Goal: Task Accomplishment & Management: Manage account settings

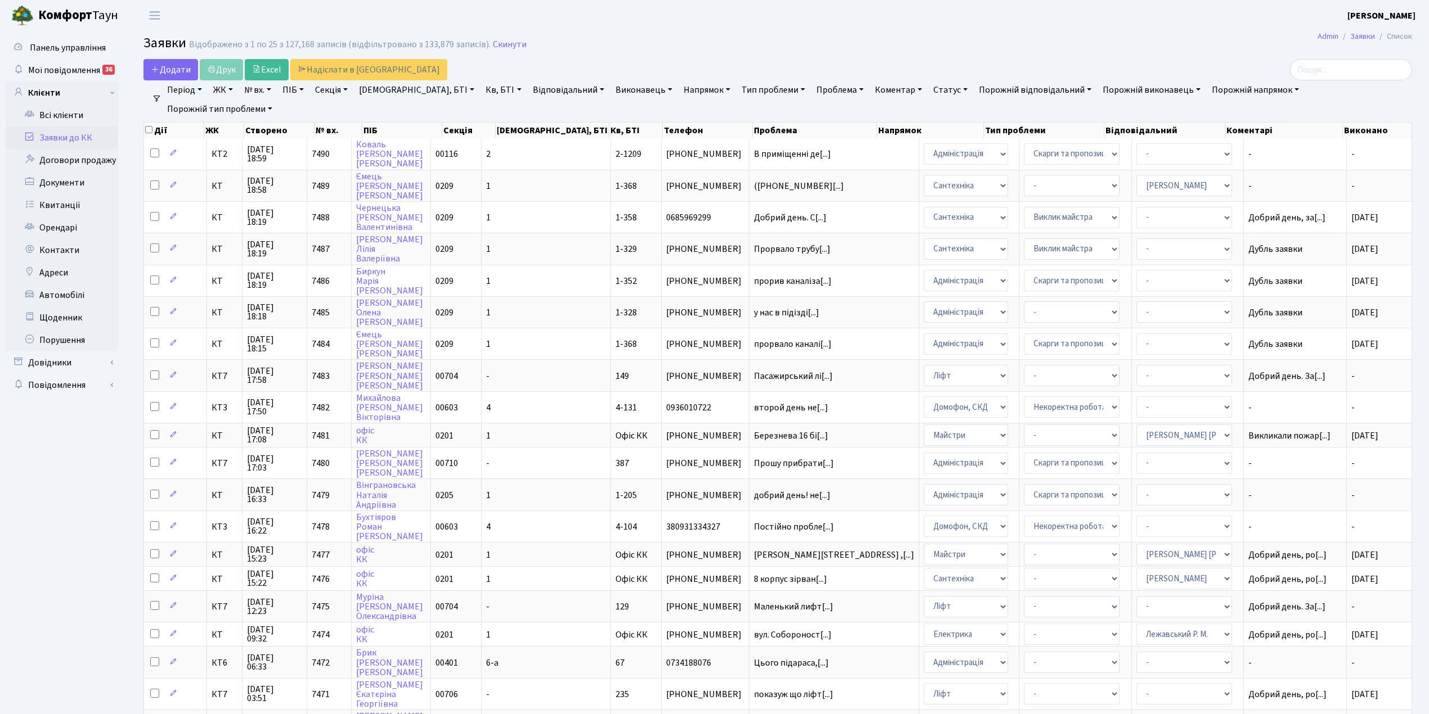
select select "25"
click at [552, 360] on td "-" at bounding box center [546, 375] width 129 height 32
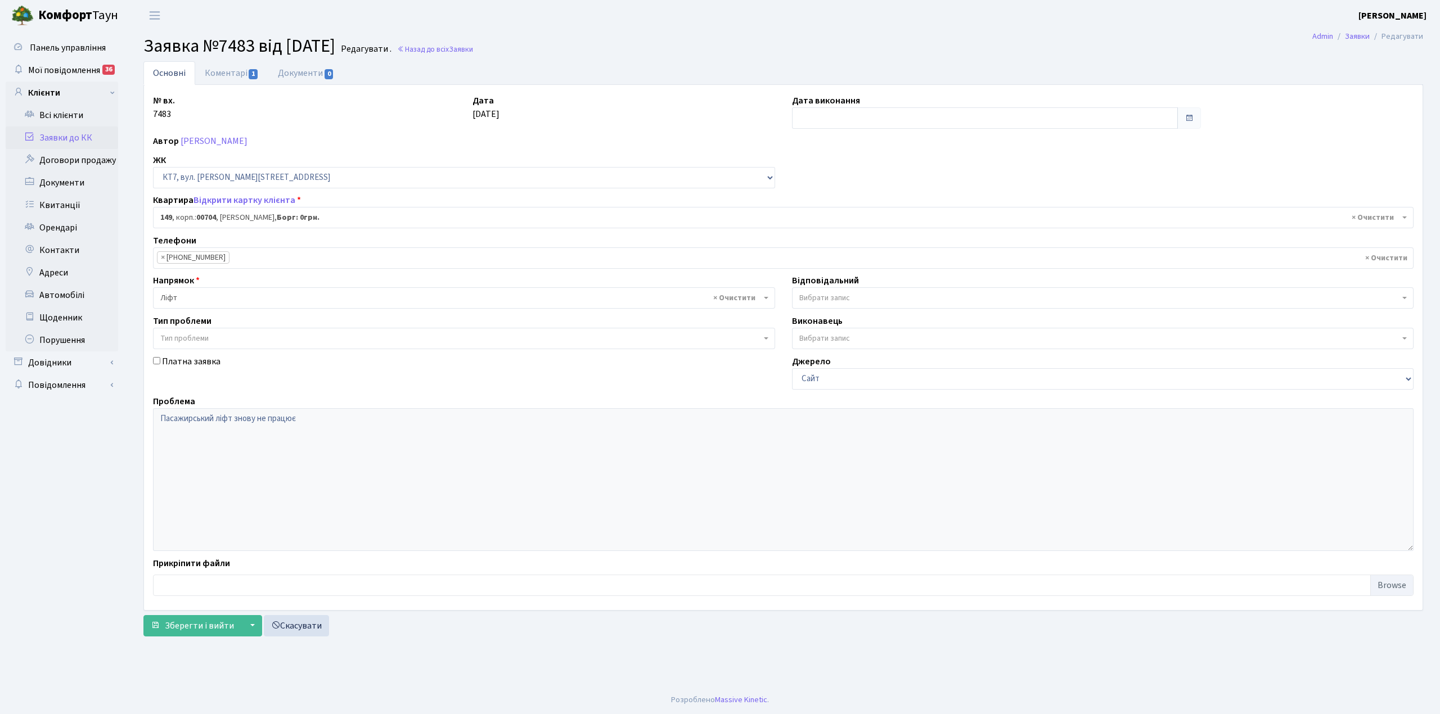
select select "18552"
click at [808, 111] on input "text" at bounding box center [985, 117] width 386 height 21
click at [884, 244] on td "30" at bounding box center [887, 243] width 17 height 17
type input "[DATE]"
click at [213, 73] on link "Коментарі 1" at bounding box center [231, 72] width 73 height 23
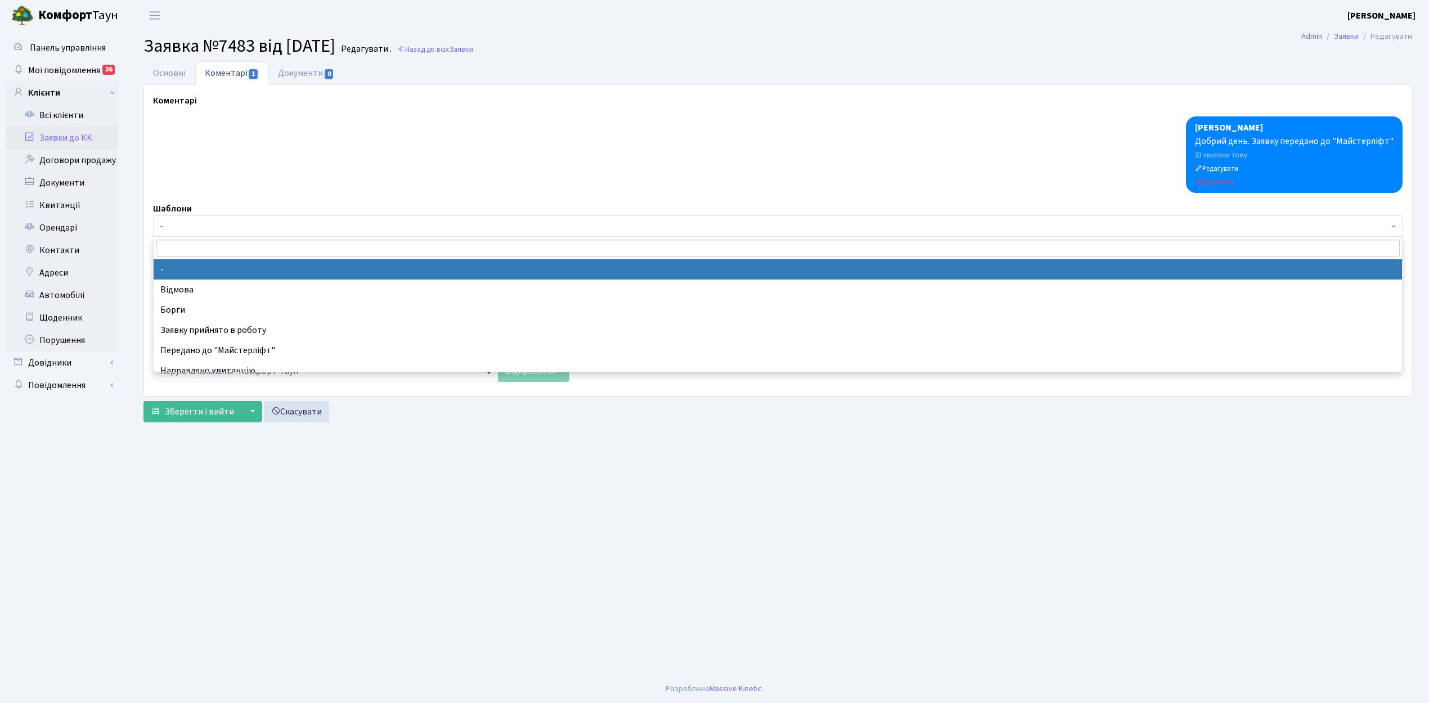
click at [172, 227] on span "-" at bounding box center [774, 226] width 1228 height 11
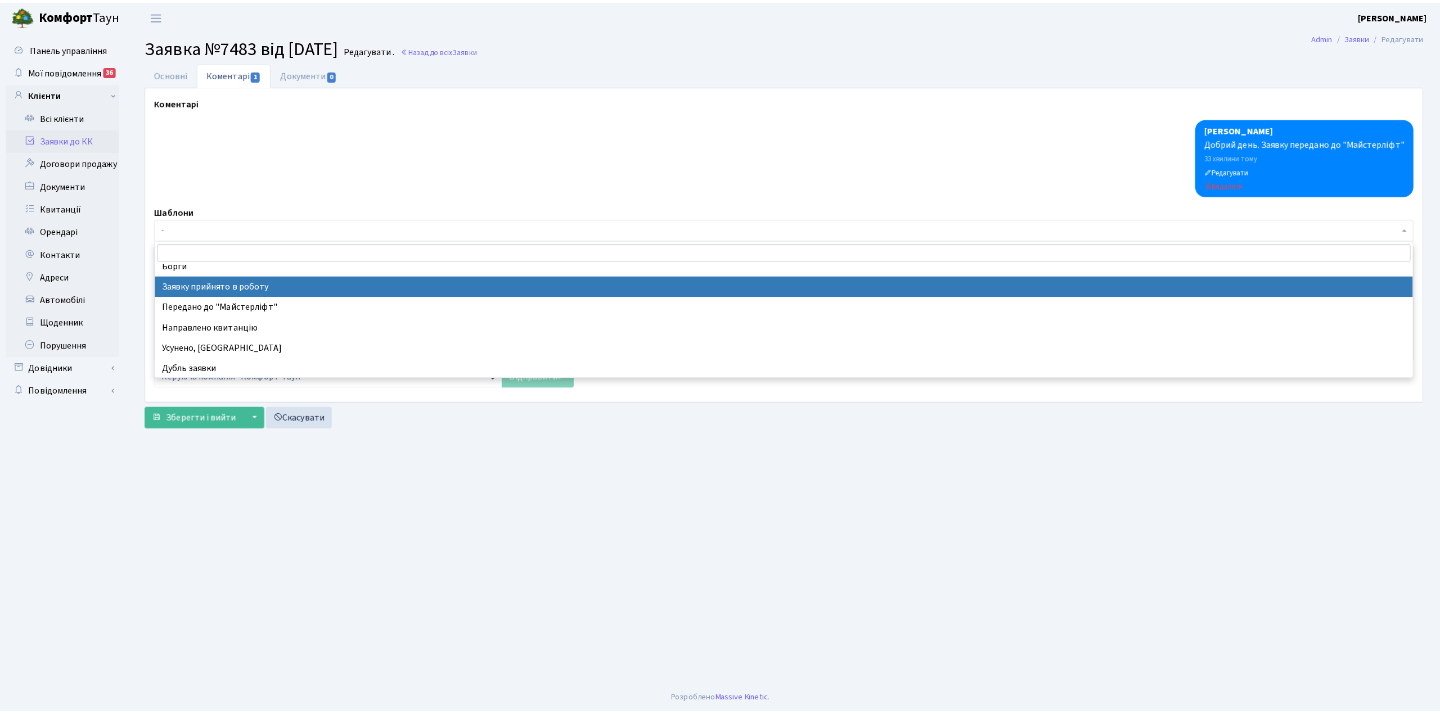
scroll to position [75, 0]
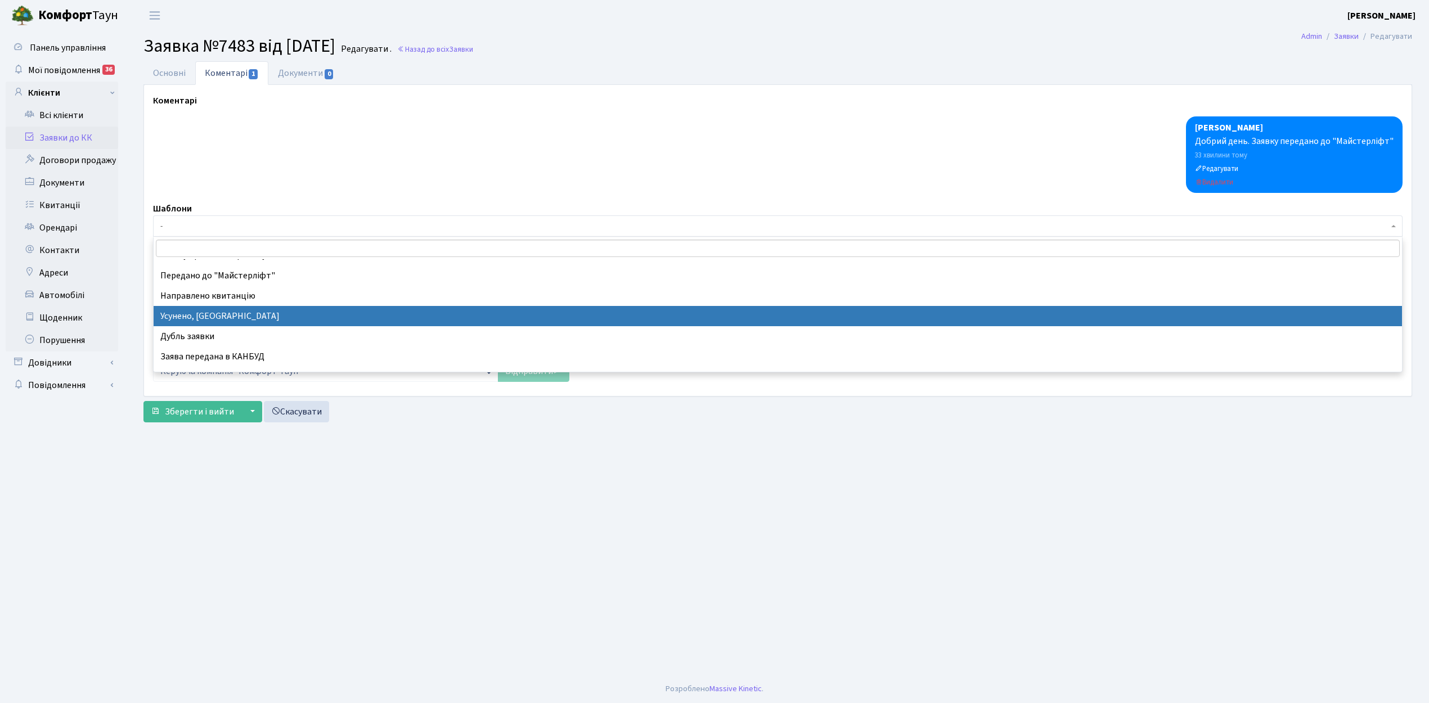
select select "15"
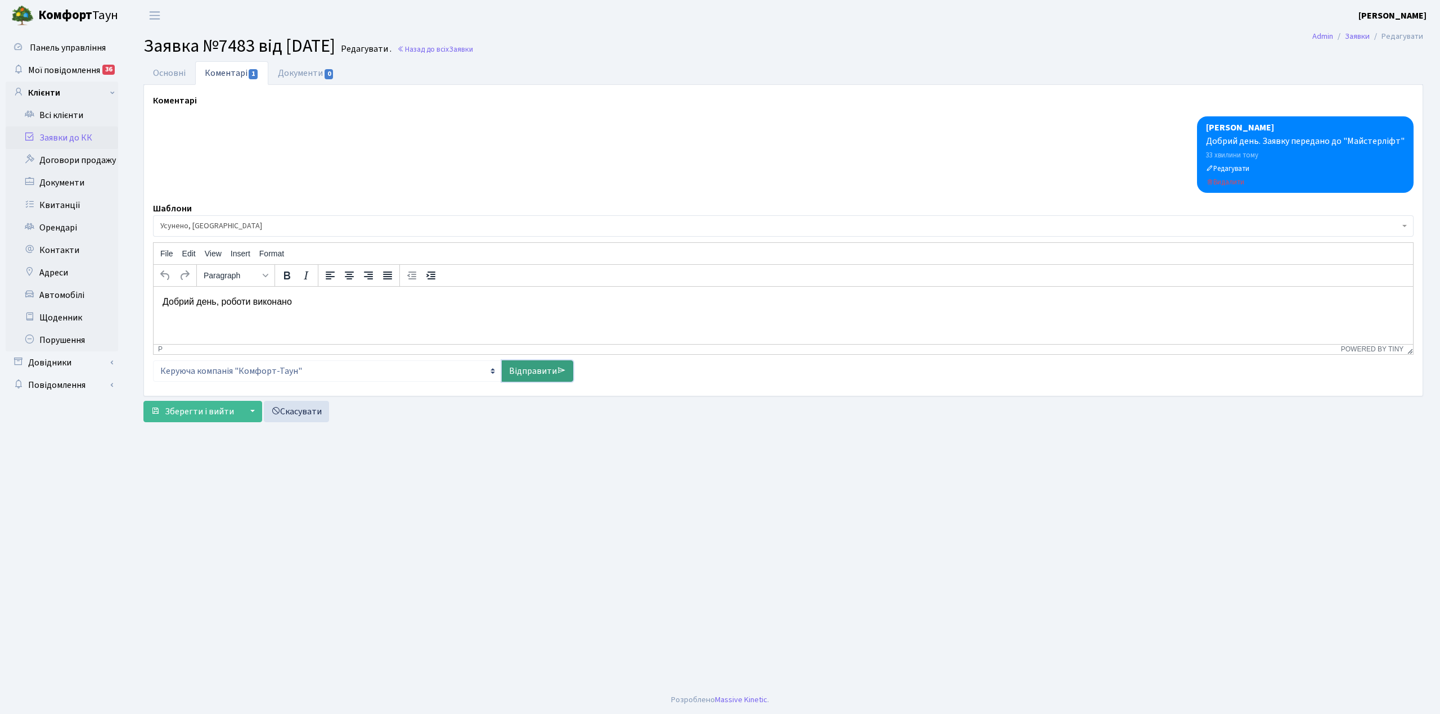
click at [545, 376] on link "Відправити" at bounding box center [537, 371] width 71 height 21
select select
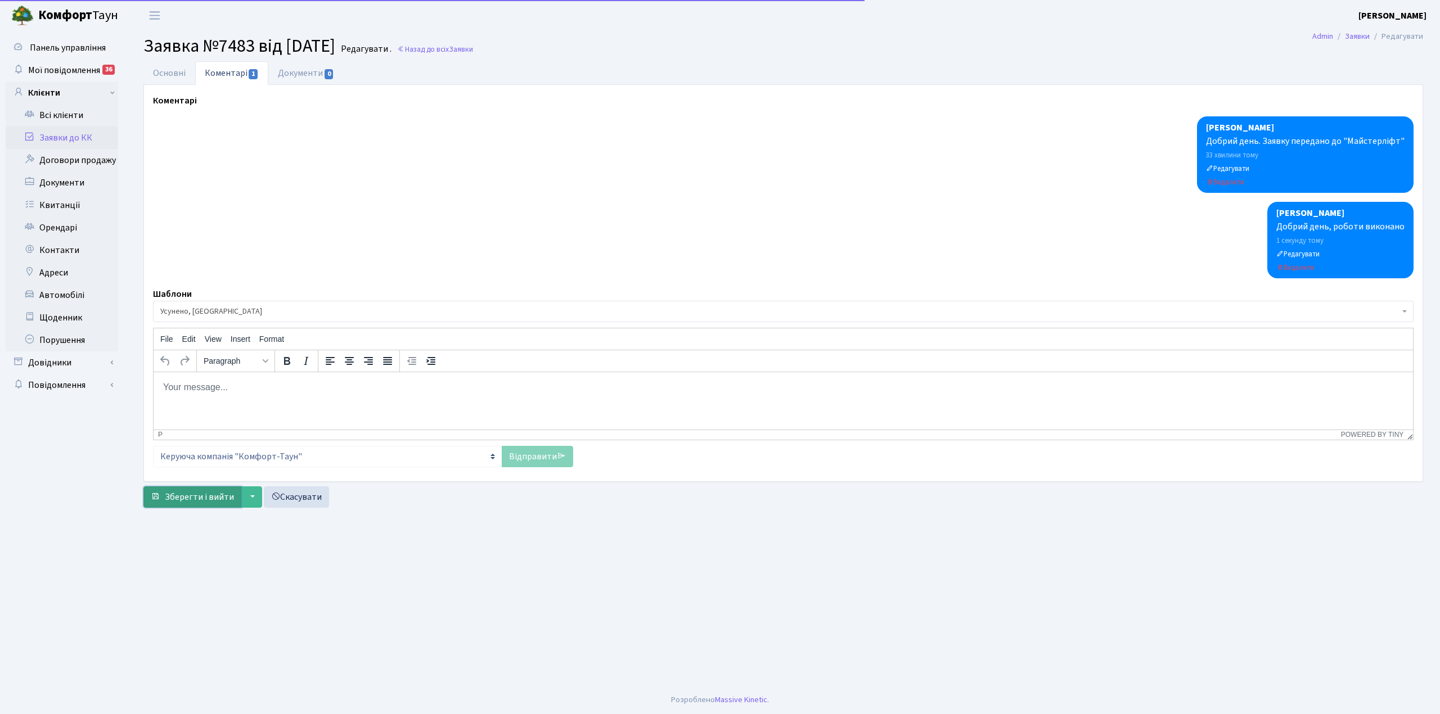
click at [197, 497] on span "Зберегти і вийти" at bounding box center [199, 497] width 69 height 12
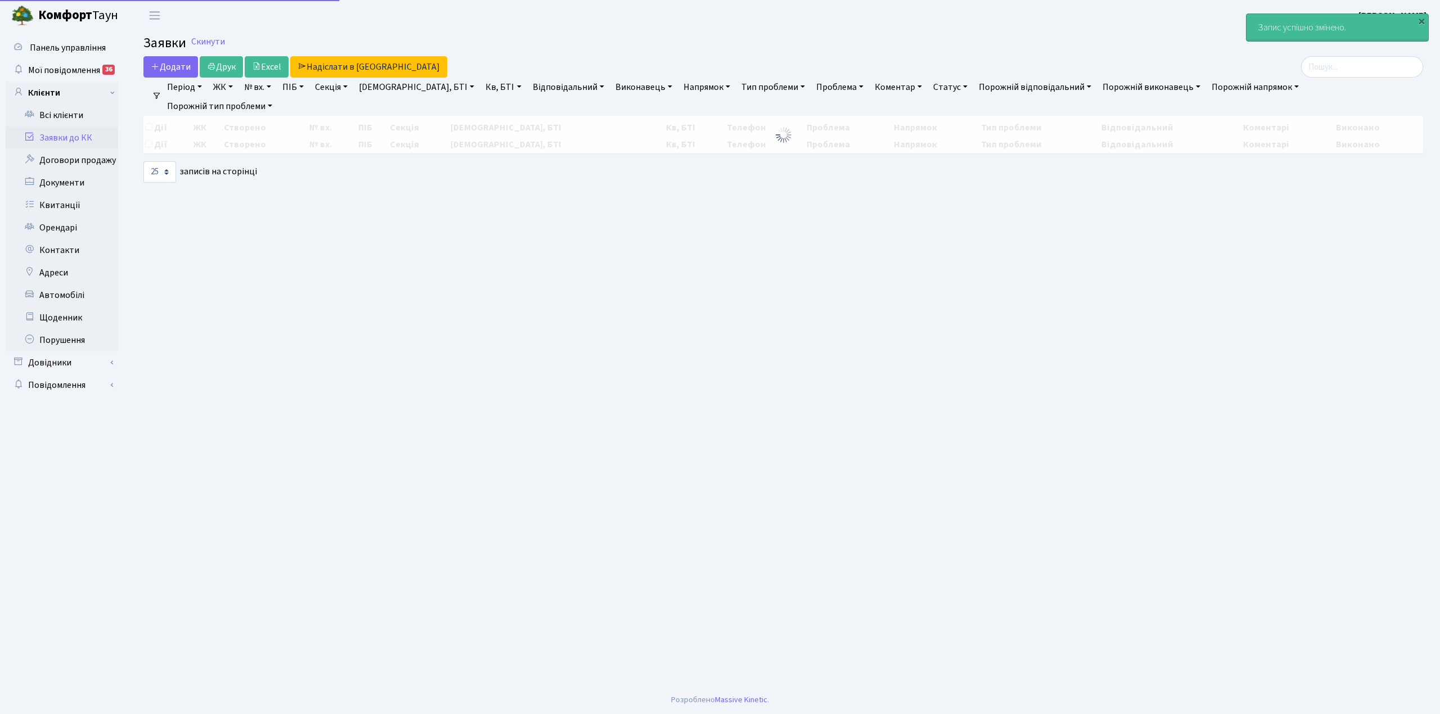
select select "25"
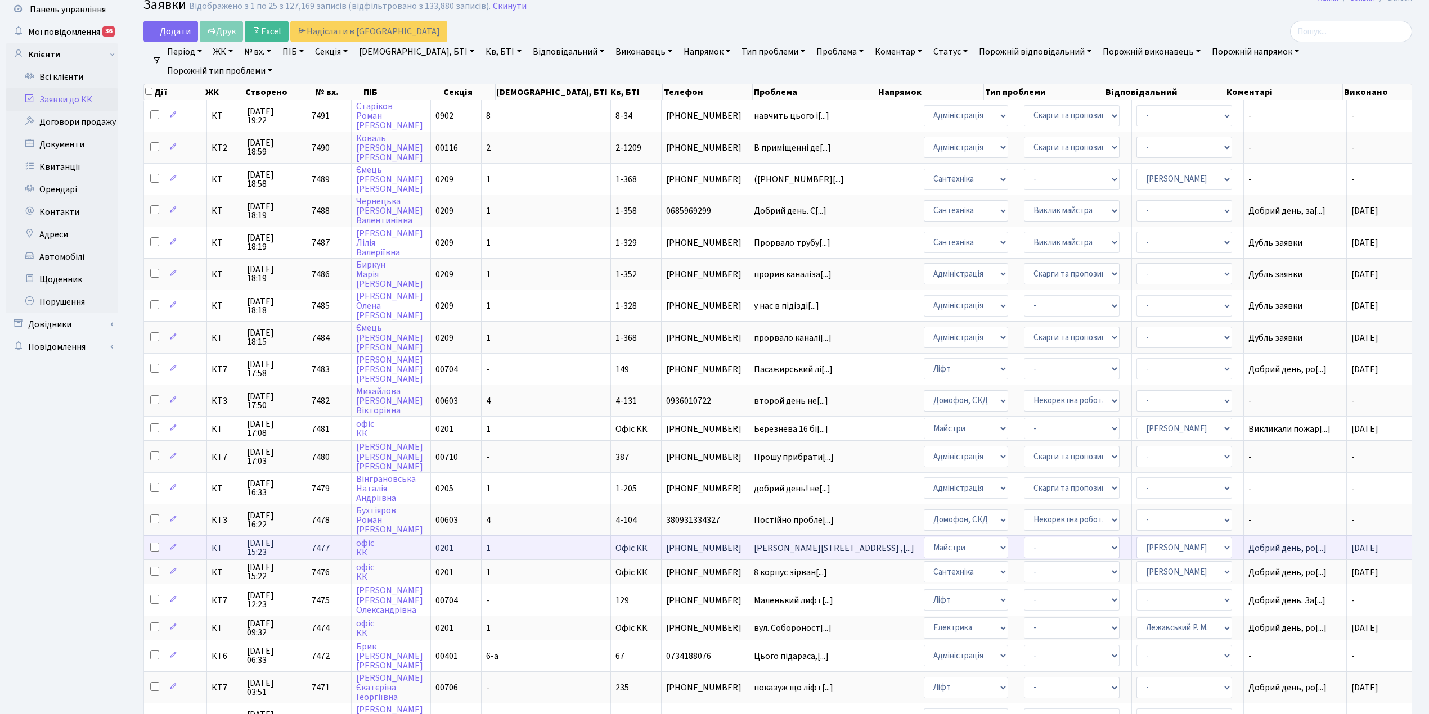
scroll to position [75, 0]
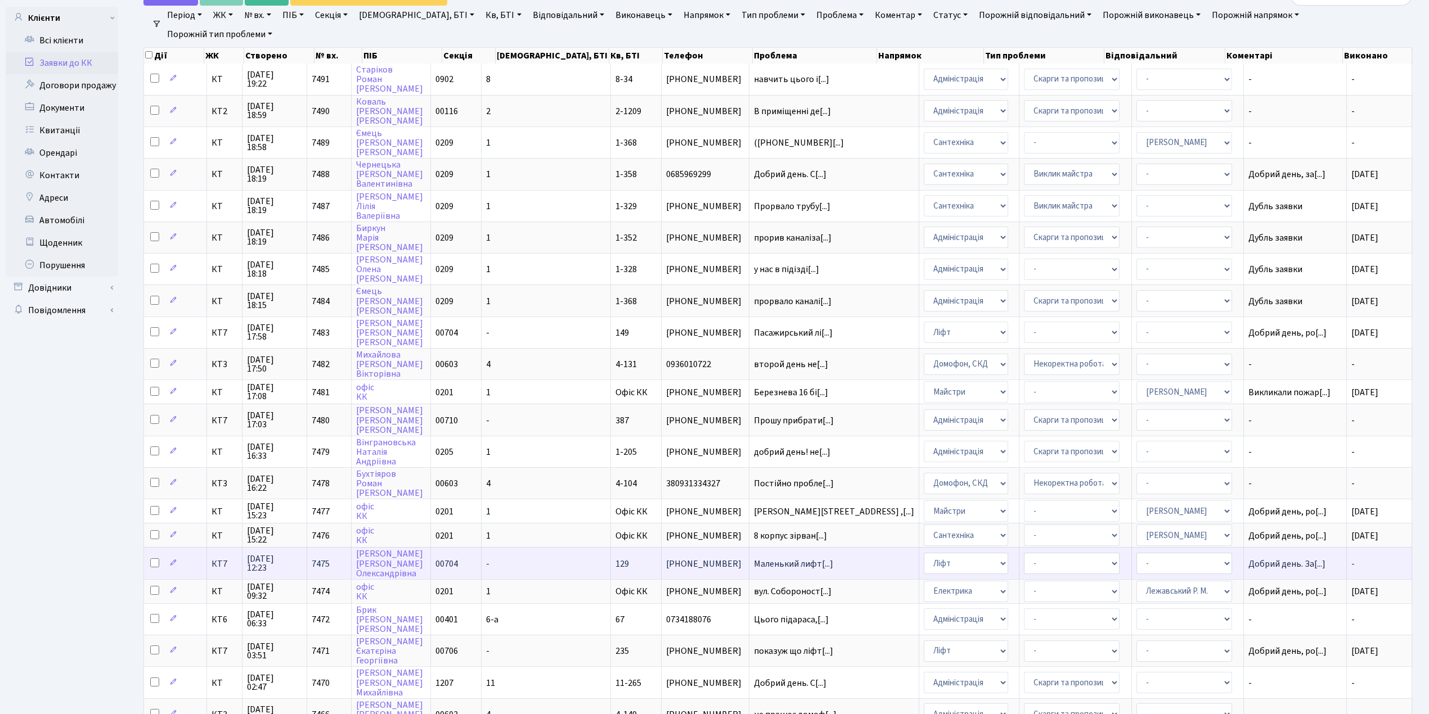
click at [536, 547] on td "-" at bounding box center [546, 563] width 129 height 32
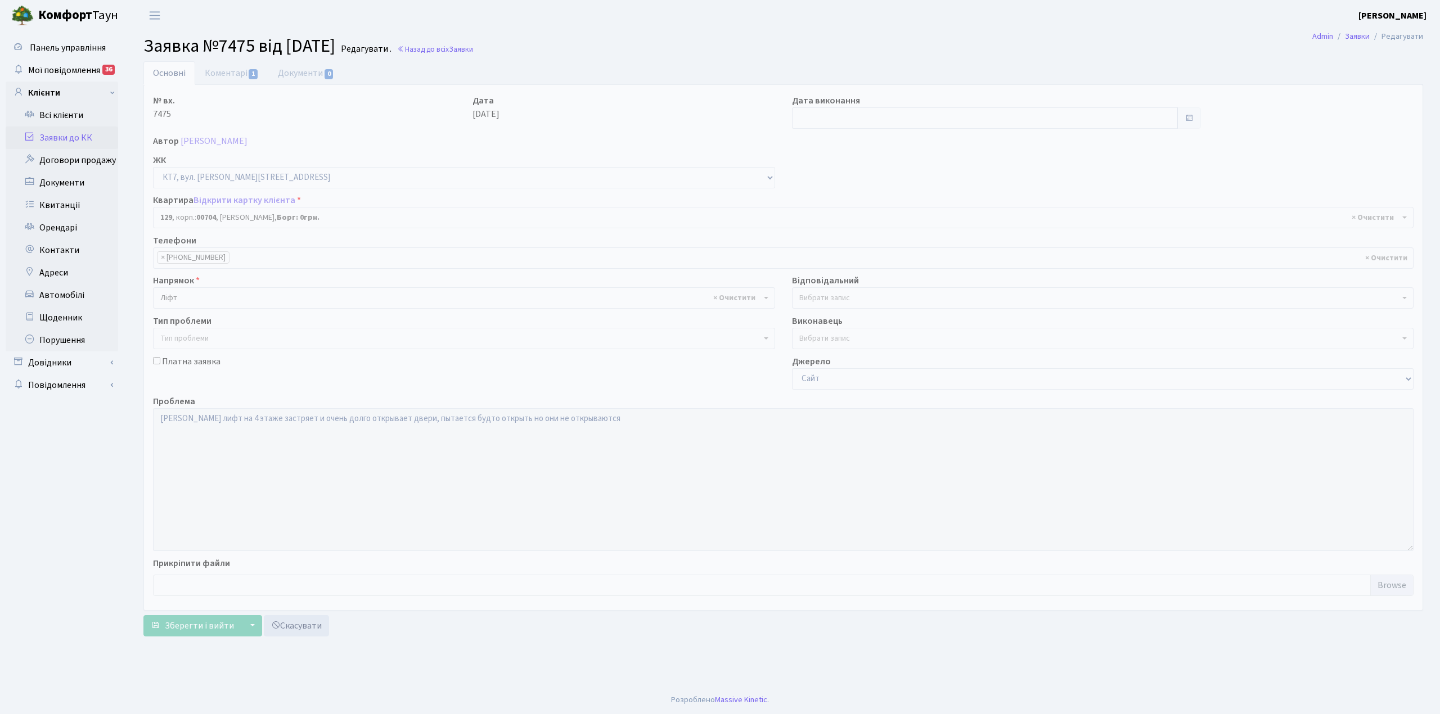
select select "18532"
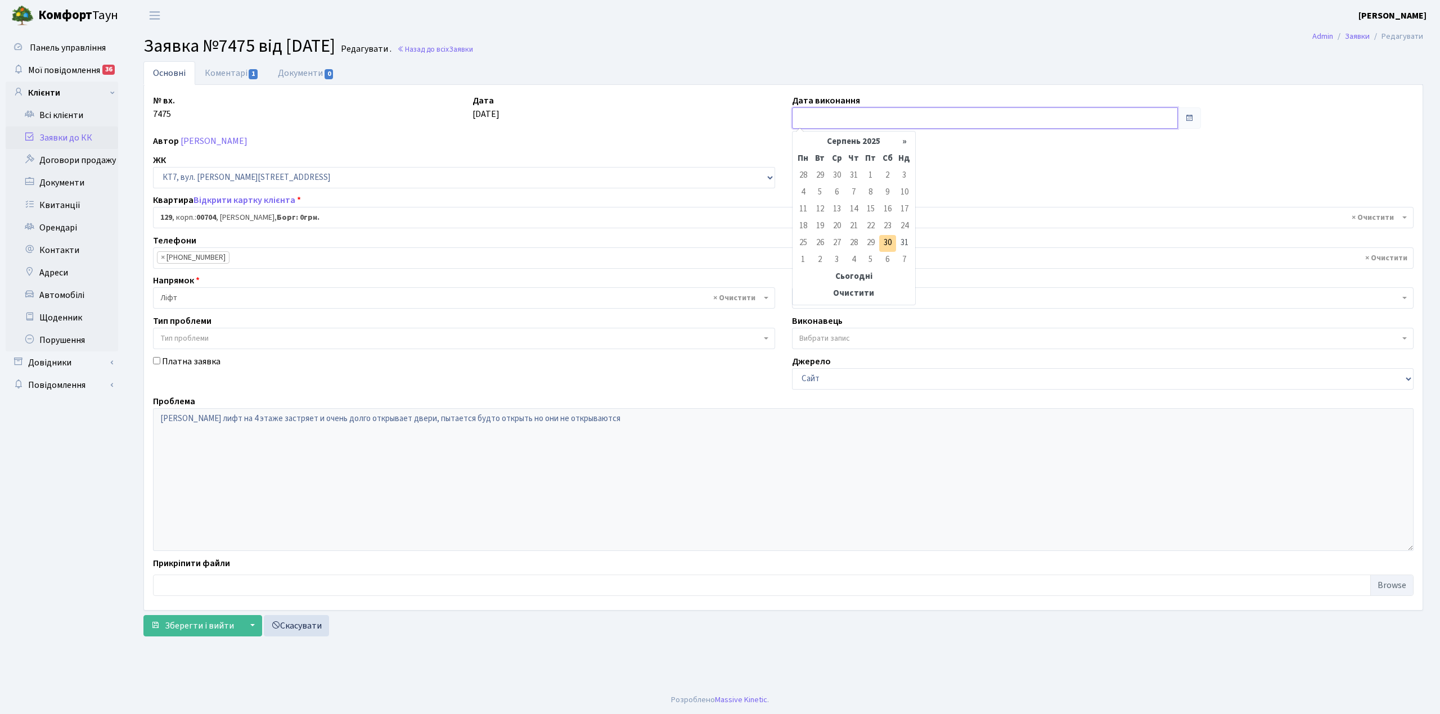
click at [833, 127] on input "text" at bounding box center [985, 117] width 386 height 21
click at [889, 239] on td "30" at bounding box center [887, 243] width 17 height 17
type input "[DATE]"
click at [230, 73] on link "Коментарі 1" at bounding box center [231, 72] width 73 height 23
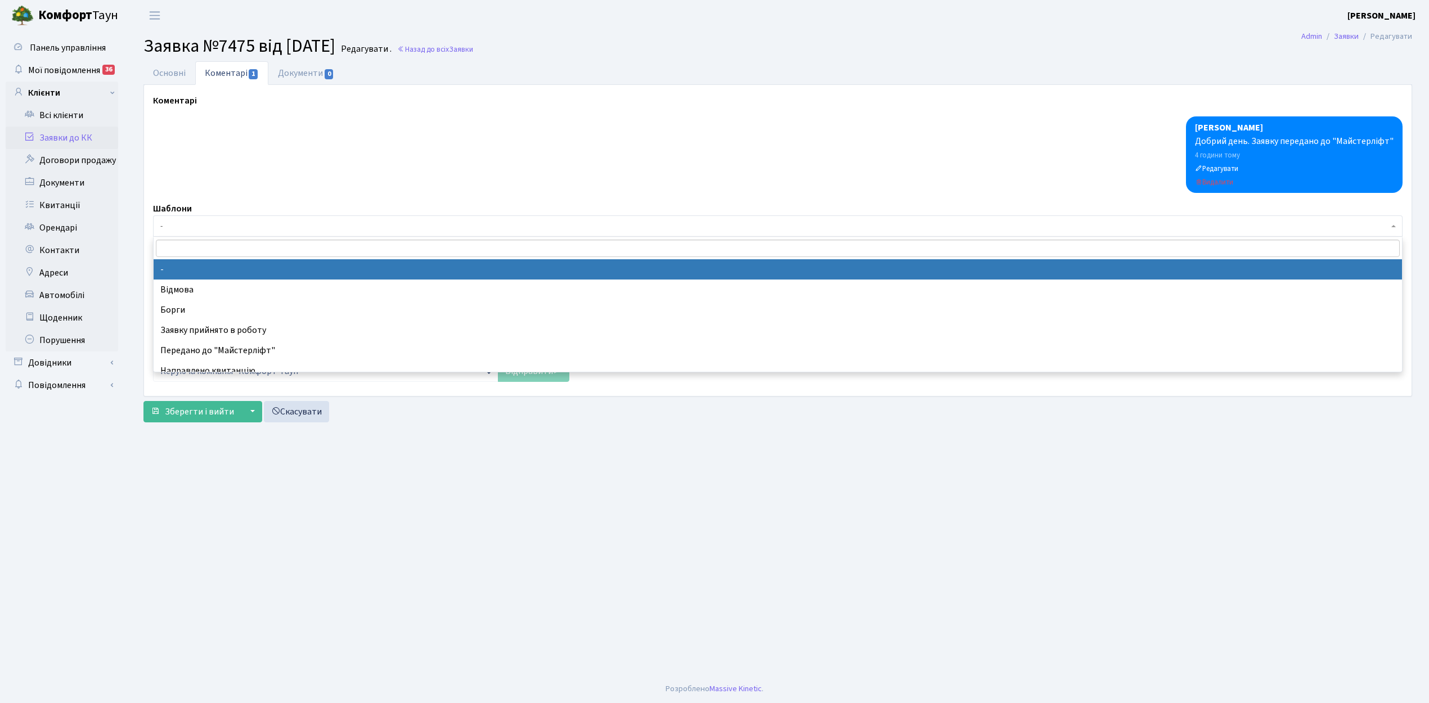
click at [173, 232] on span "-" at bounding box center [774, 226] width 1228 height 11
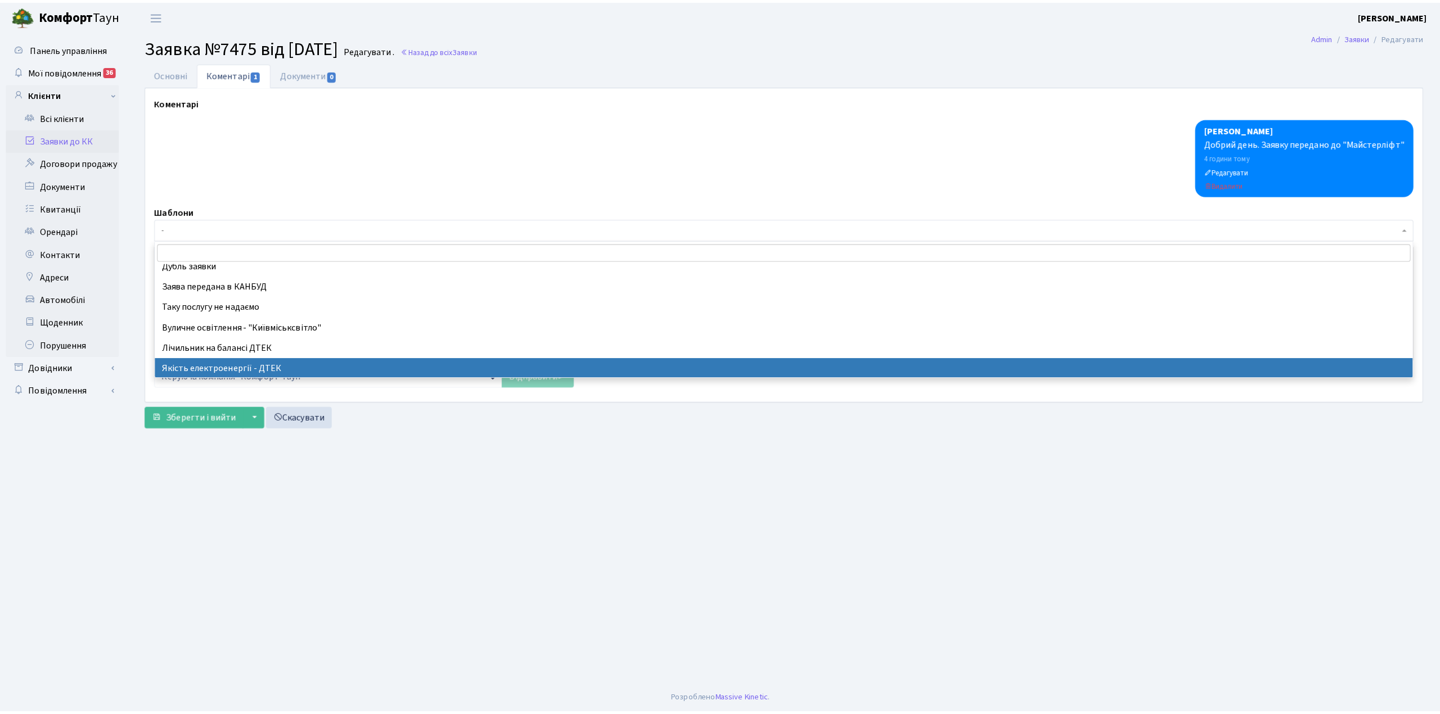
scroll to position [225, 0]
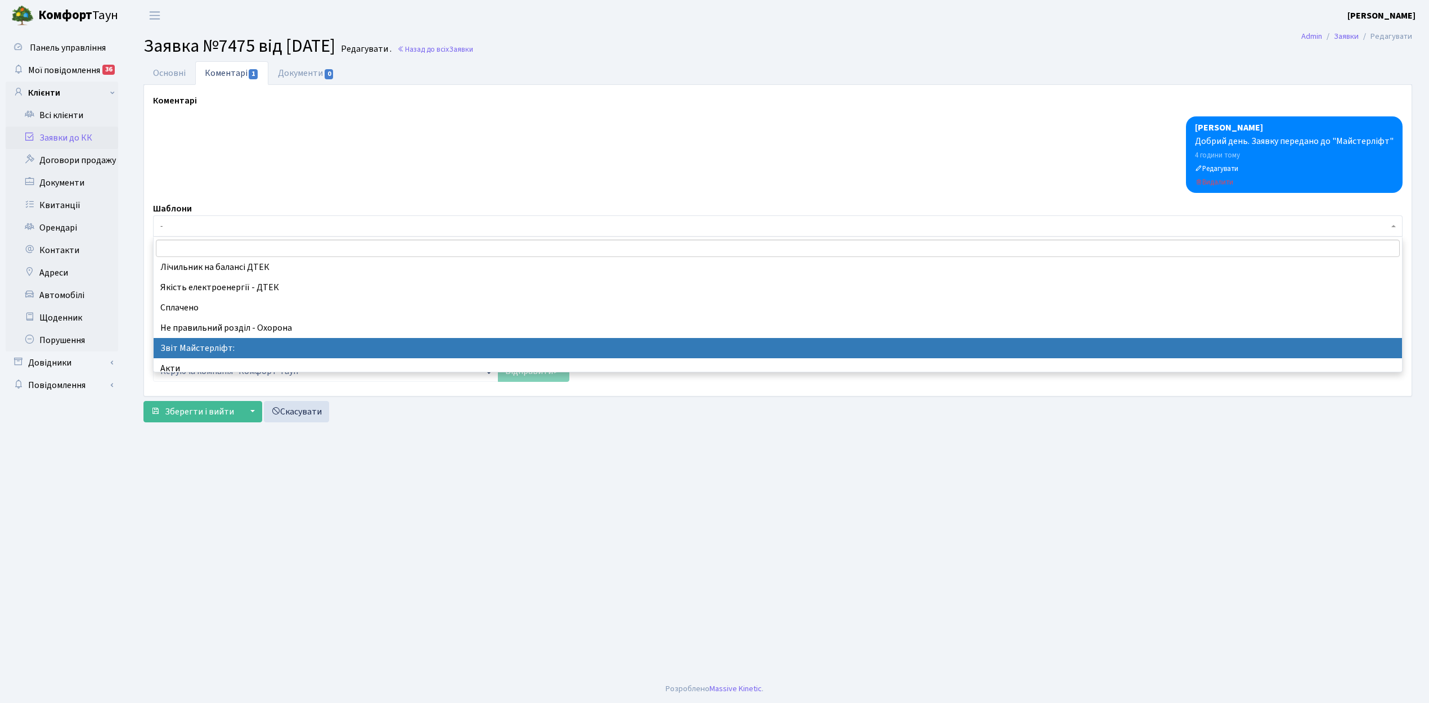
drag, startPoint x: 228, startPoint y: 351, endPoint x: 84, endPoint y: 46, distance: 337.2
select select "37"
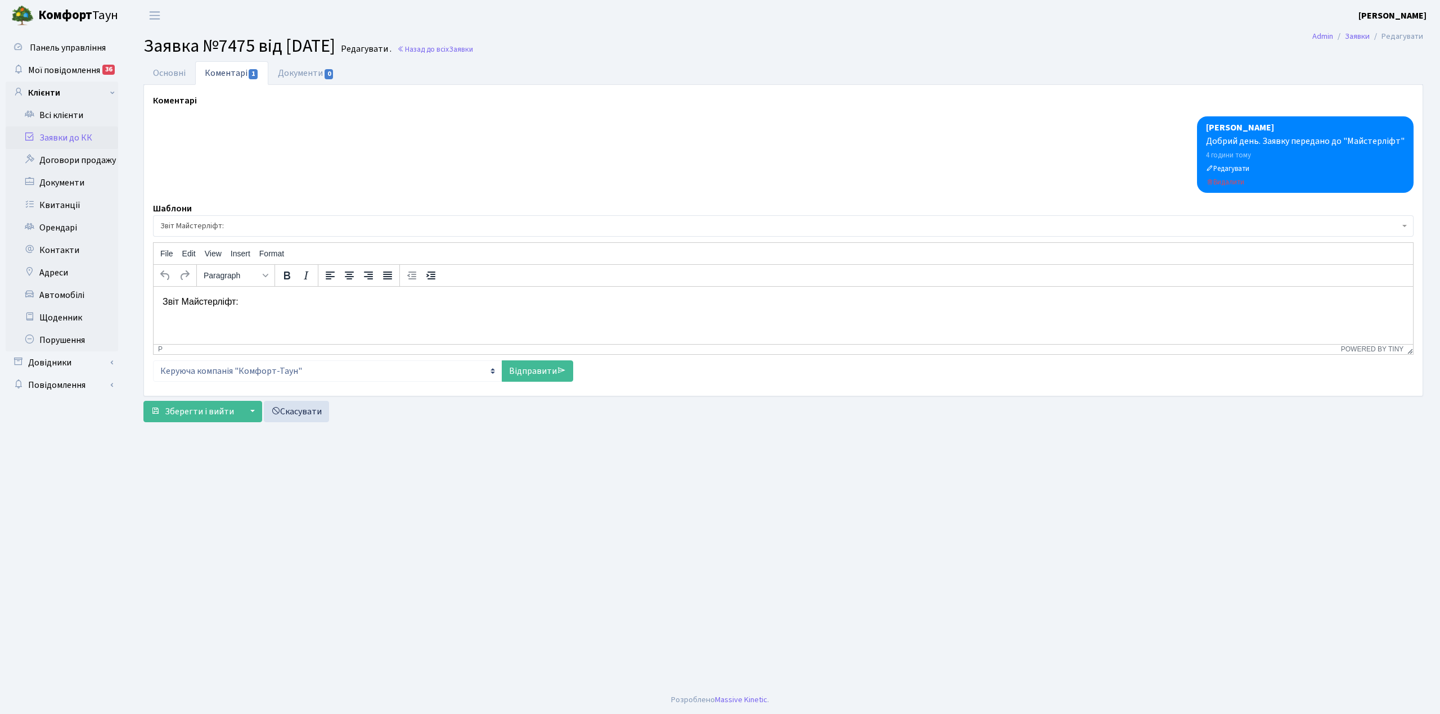
click at [246, 299] on p "Звіт Майстерліфт:" at bounding box center [783, 301] width 1241 height 12
click at [518, 371] on link "Відправити" at bounding box center [537, 371] width 71 height 21
select select
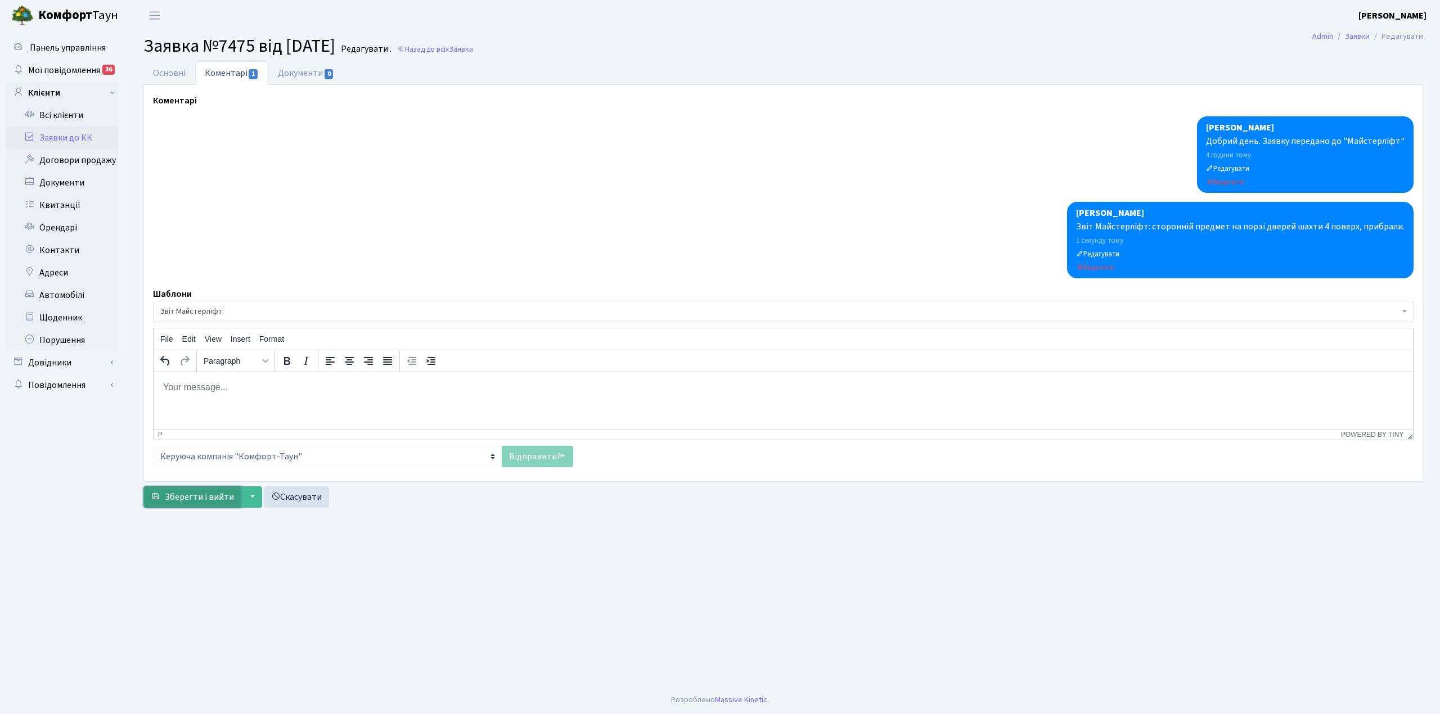
click at [218, 502] on span "Зберегти і вийти" at bounding box center [199, 497] width 69 height 12
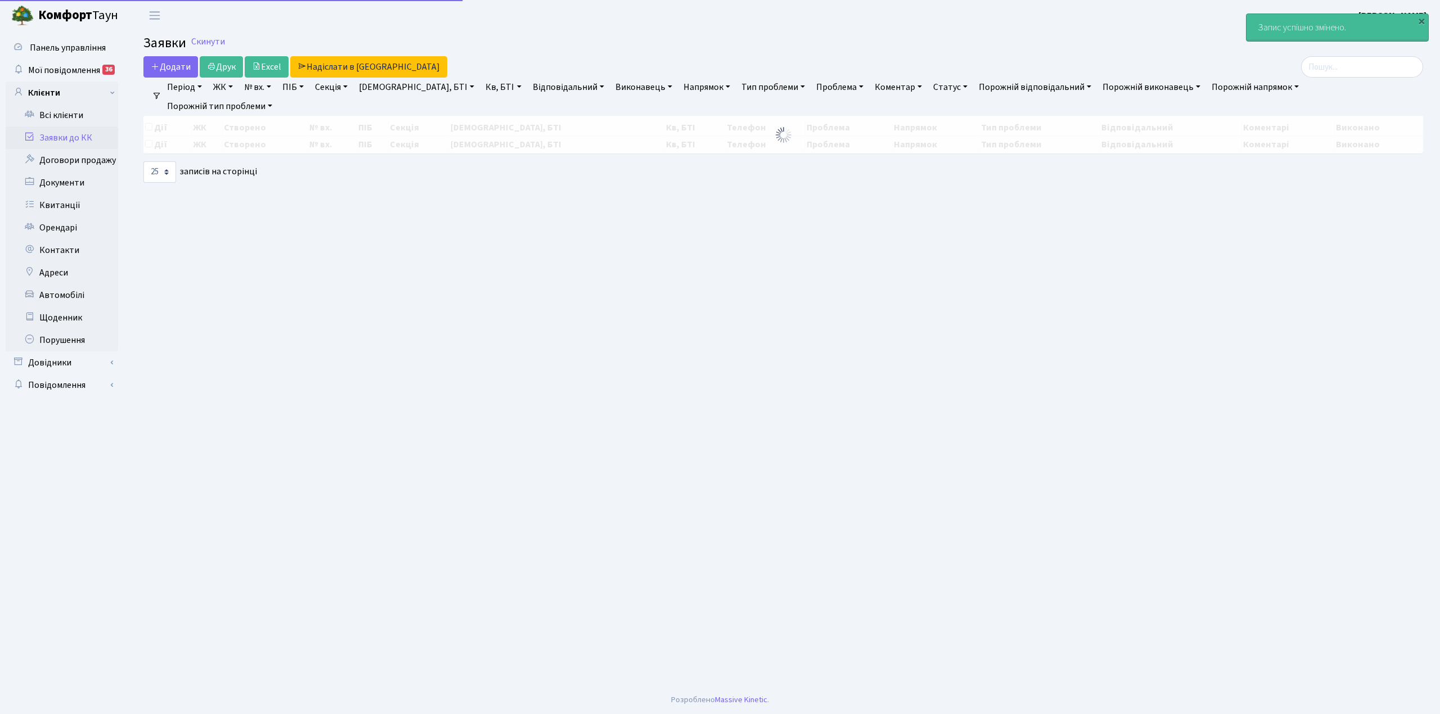
select select "25"
